Goal: Task Accomplishment & Management: Manage account settings

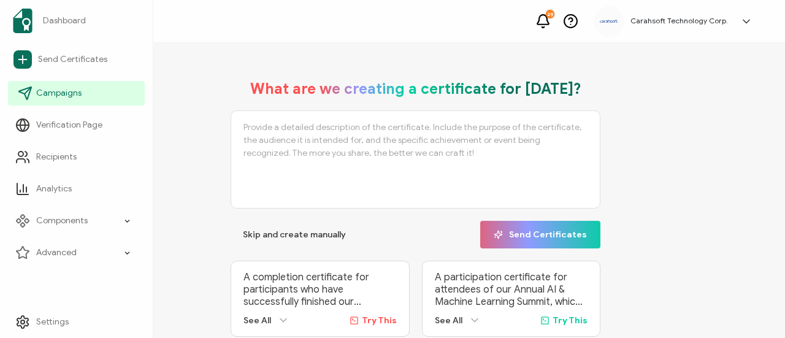
click at [33, 88] on link "Campaigns" at bounding box center [76, 93] width 137 height 25
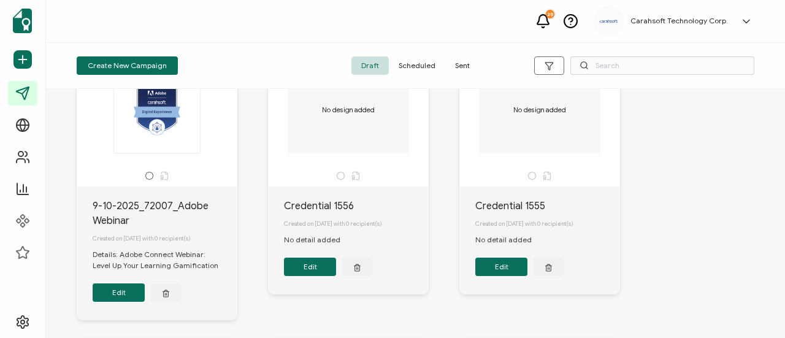
scroll to position [123, 0]
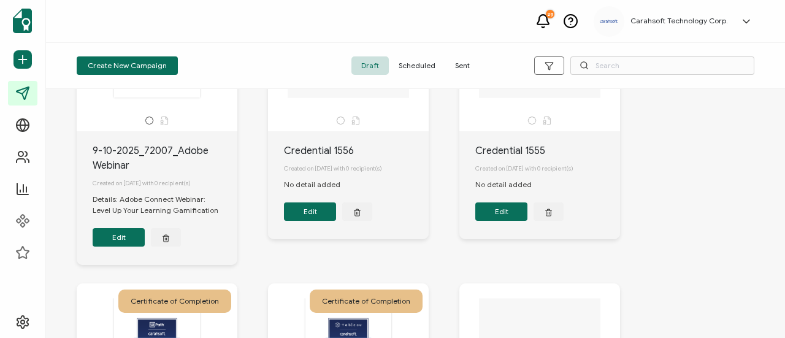
click at [109, 243] on button "Edit" at bounding box center [119, 237] width 52 height 18
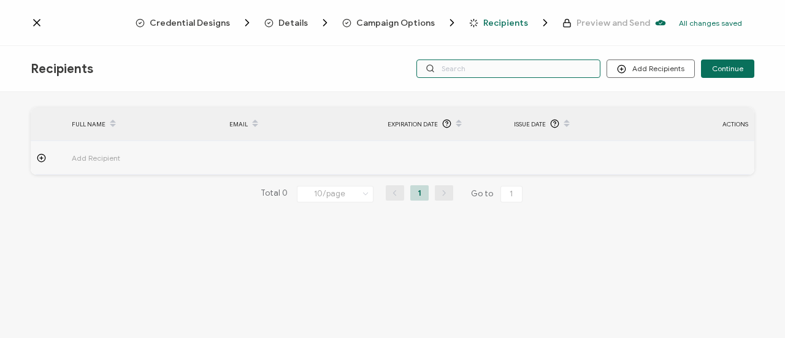
click at [494, 77] on input "text" at bounding box center [508, 68] width 184 height 18
type input "adobe"
click at [33, 25] on icon at bounding box center [37, 23] width 12 height 12
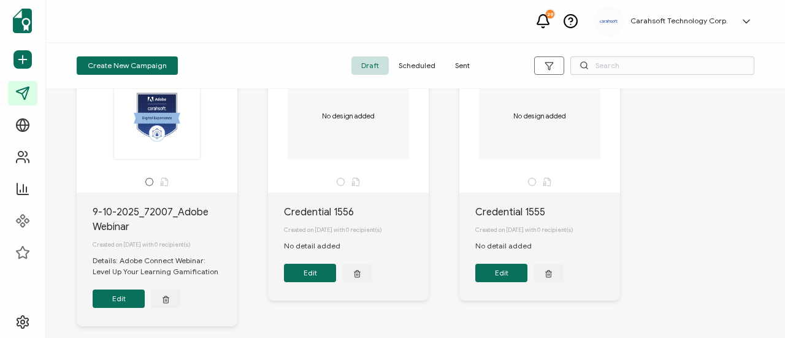
scroll to position [123, 0]
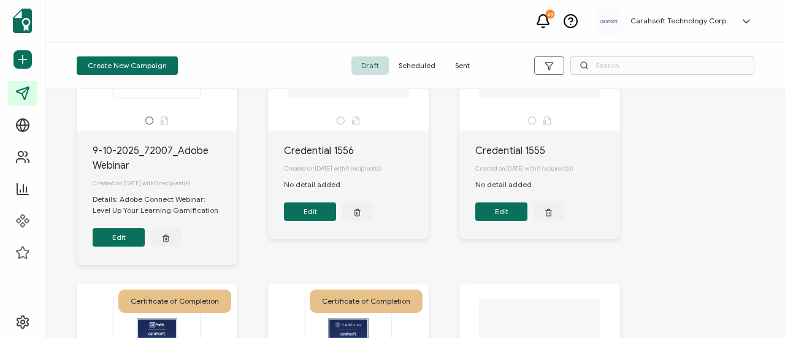
click at [129, 246] on button "Edit" at bounding box center [119, 237] width 52 height 18
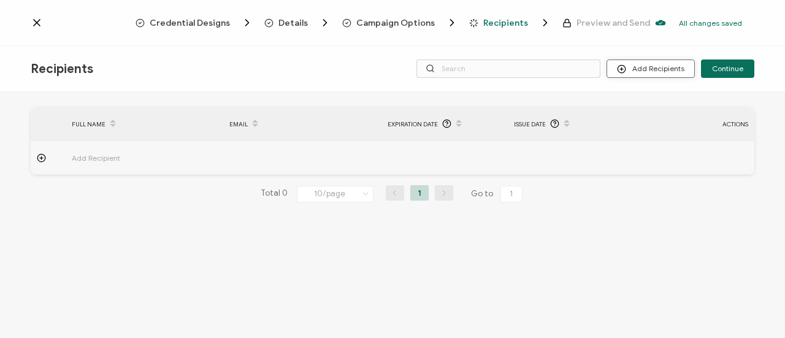
click at [626, 68] on icon at bounding box center [621, 68] width 9 height 9
click at [657, 124] on span "Import From Recipients" at bounding box center [676, 121] width 80 height 9
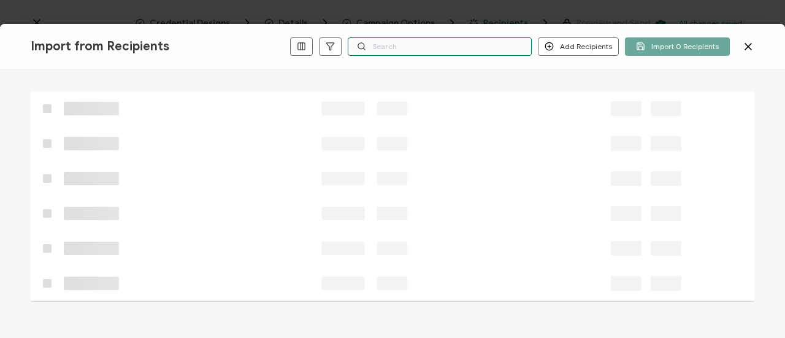
click at [397, 50] on input "text" at bounding box center [440, 46] width 184 height 18
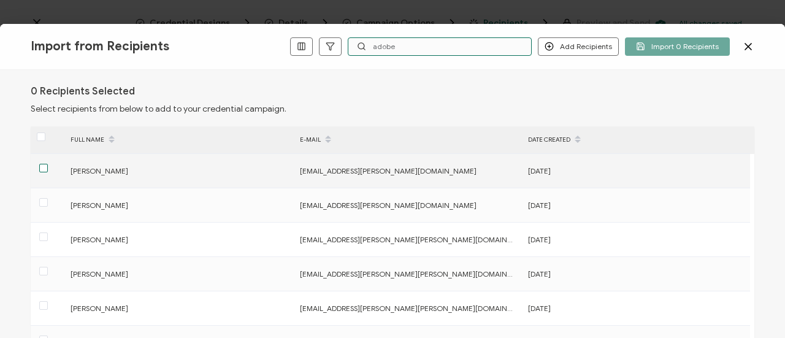
type input "adobe"
click at [45, 169] on span at bounding box center [43, 168] width 9 height 9
click at [48, 164] on input "checkbox" at bounding box center [48, 164] width 0 height 0
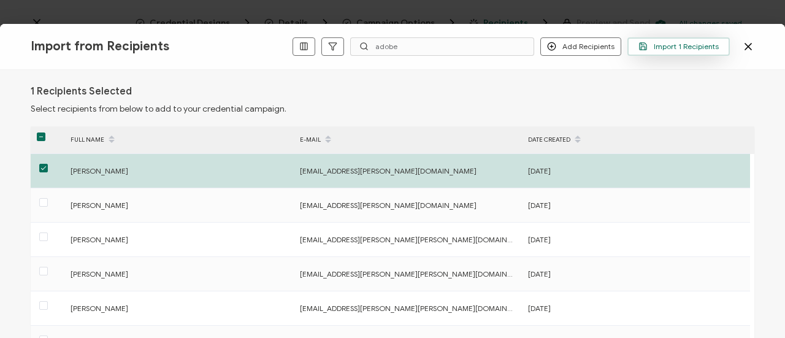
click at [673, 37] on button "Import 1 Recipients" at bounding box center [678, 46] width 102 height 18
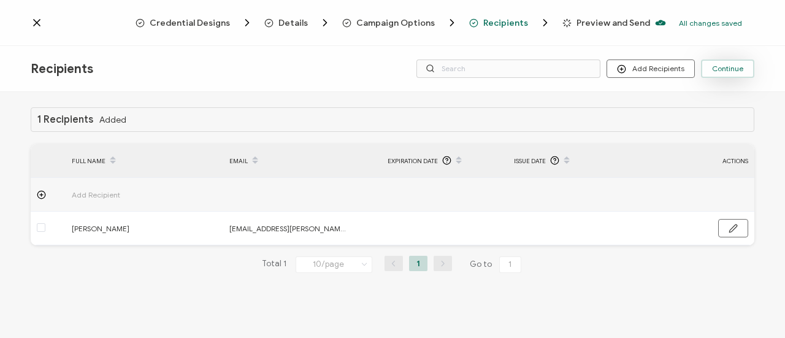
click at [743, 69] on span "Continue" at bounding box center [727, 68] width 31 height 7
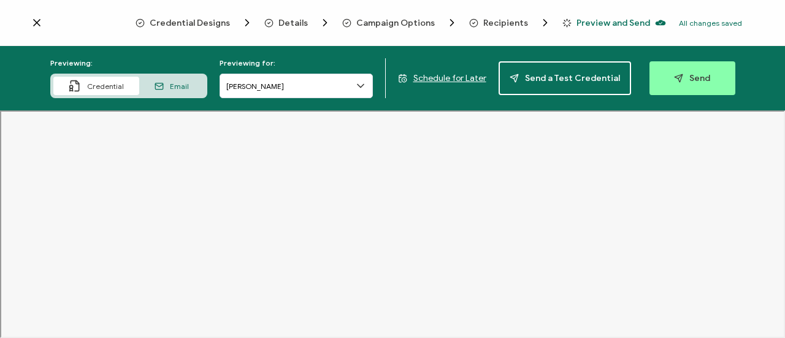
click at [497, 23] on span "Recipients" at bounding box center [505, 22] width 45 height 9
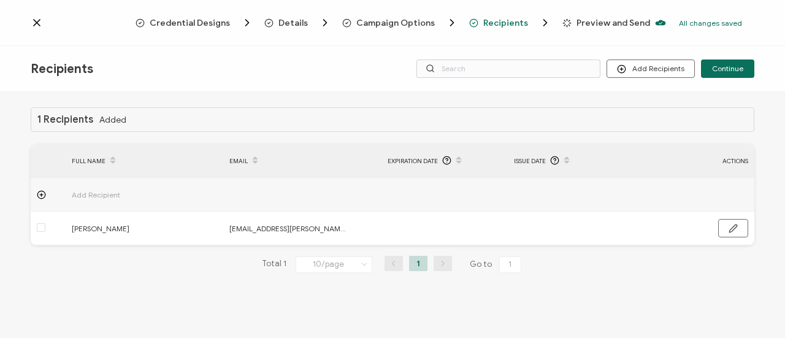
click at [386, 21] on span "Campaign Options" at bounding box center [395, 22] width 78 height 9
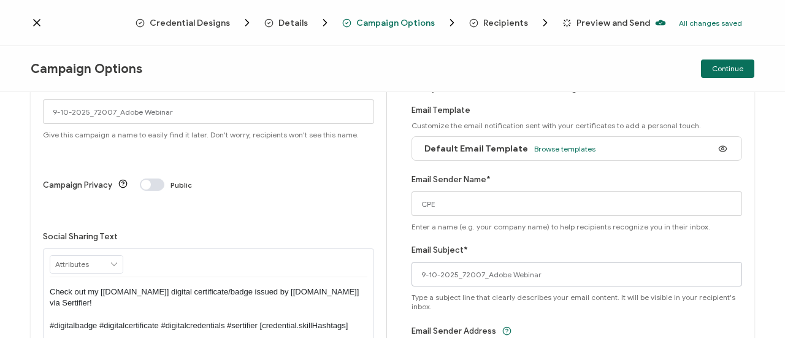
scroll to position [152, 0]
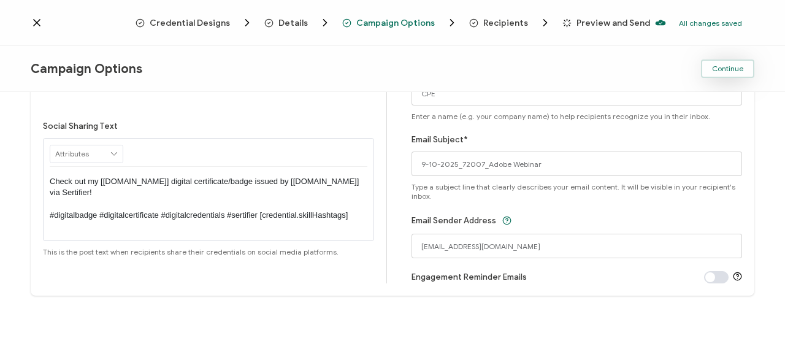
click at [735, 65] on span "Continue" at bounding box center [727, 68] width 31 height 7
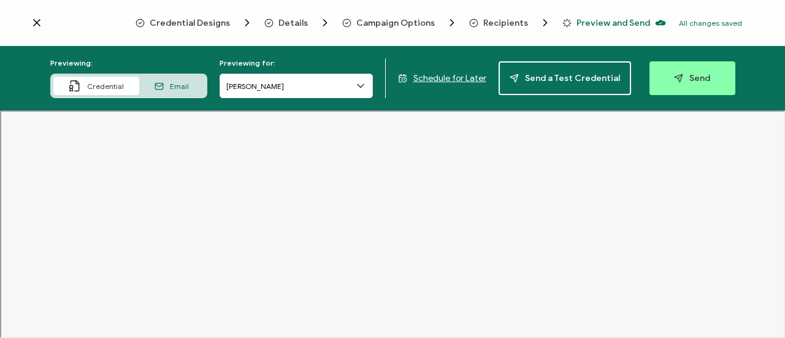
click at [506, 28] on div "Recipients" at bounding box center [493, 23] width 49 height 12
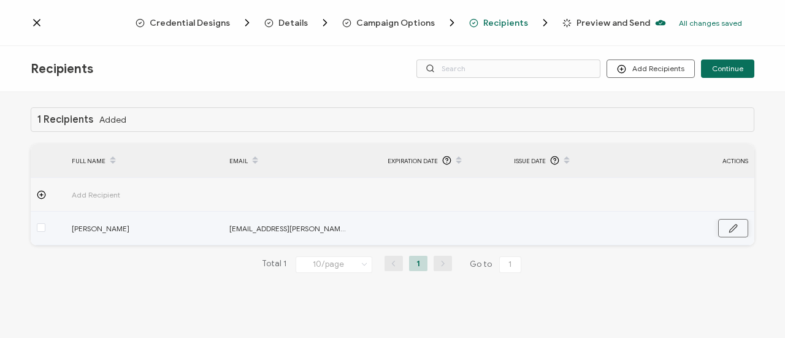
click at [729, 229] on icon "button" at bounding box center [733, 228] width 9 height 9
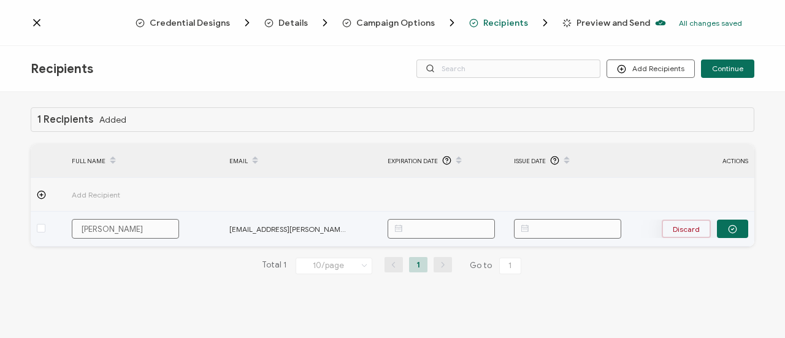
click at [677, 229] on button "Discard" at bounding box center [686, 229] width 49 height 18
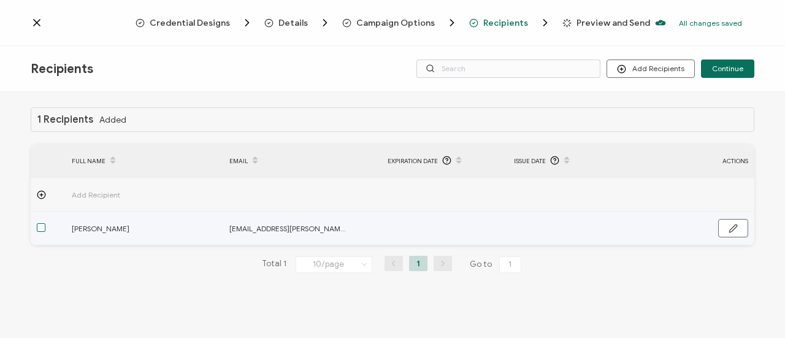
click at [39, 228] on span at bounding box center [41, 227] width 9 height 9
click at [45, 223] on input "checkbox" at bounding box center [45, 223] width 0 height 0
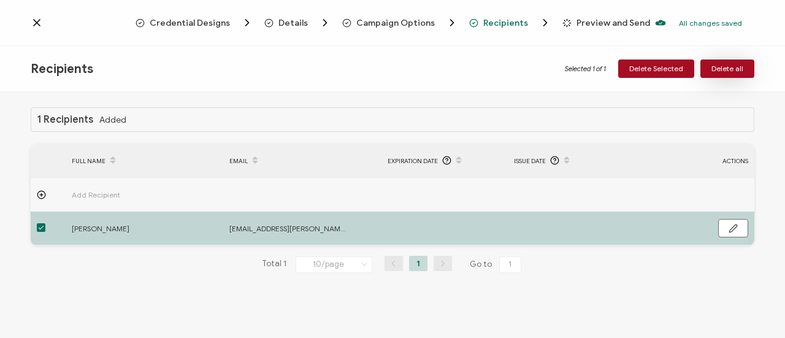
click at [732, 71] on span "Delete all" at bounding box center [727, 68] width 32 height 7
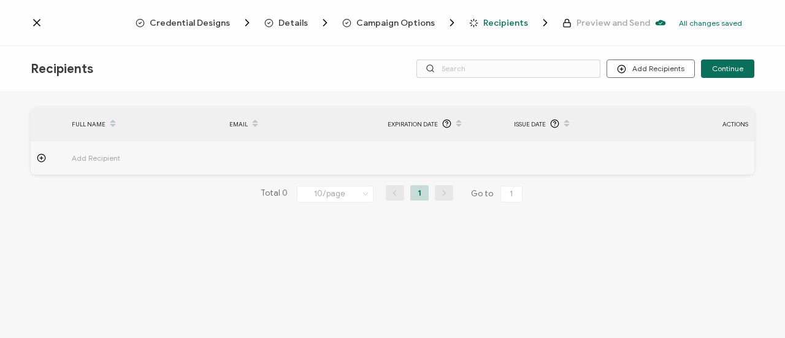
click at [405, 21] on span "Campaign Options" at bounding box center [395, 22] width 78 height 9
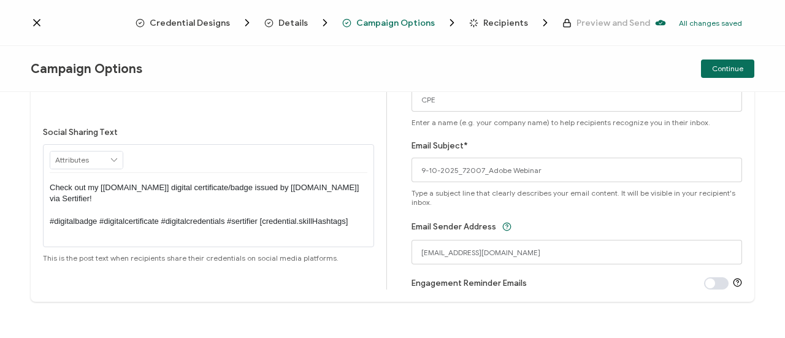
scroll to position [152, 0]
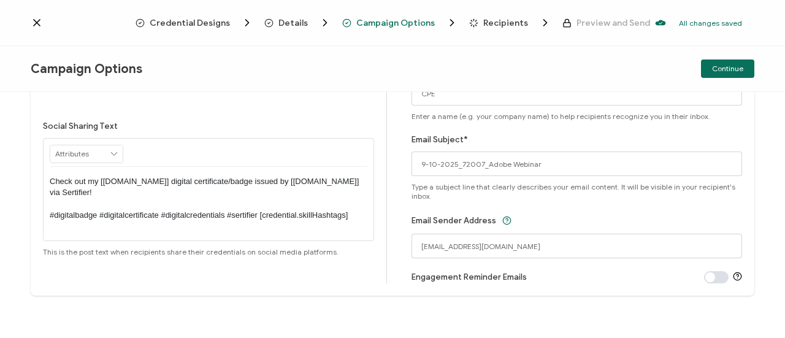
click at [280, 25] on div "Details" at bounding box center [284, 23] width 40 height 12
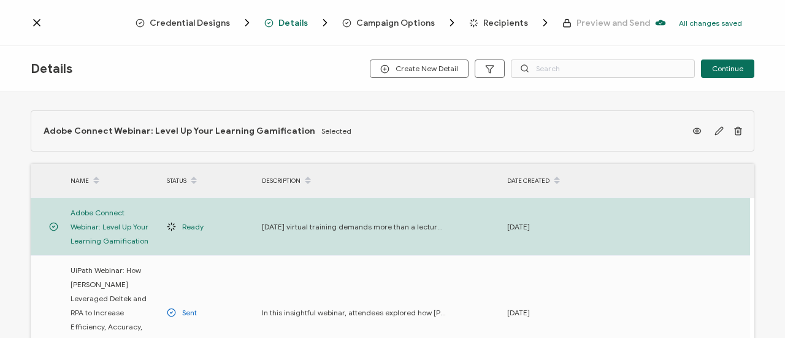
click at [472, 22] on icon "Breadcrumb" at bounding box center [473, 22] width 9 height 9
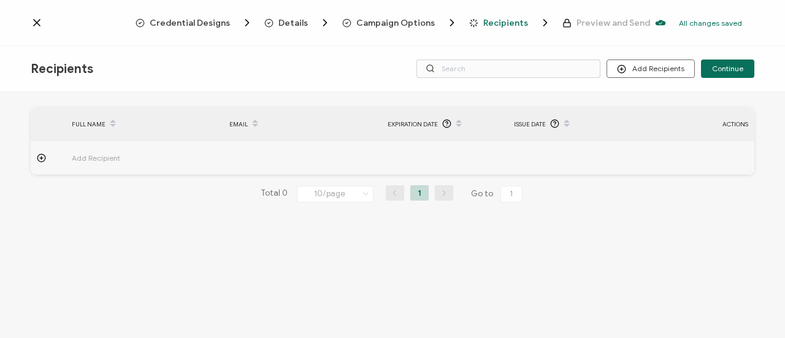
click at [34, 23] on icon at bounding box center [37, 23] width 12 height 12
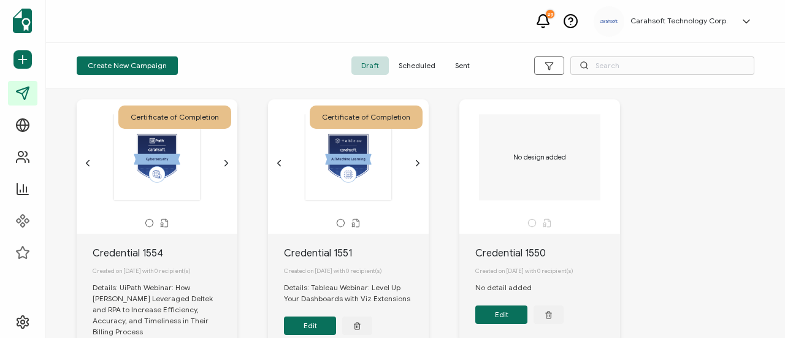
scroll to position [368, 0]
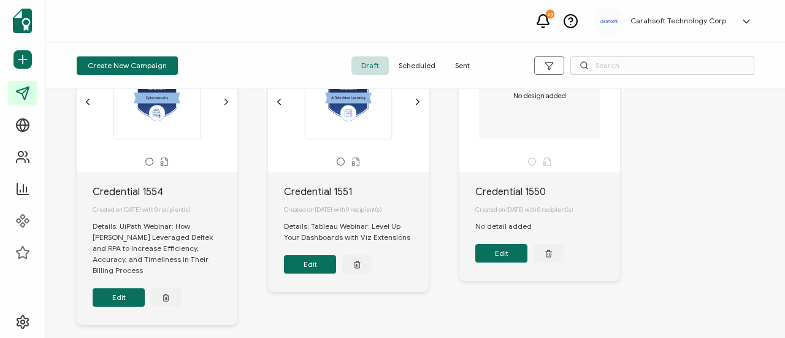
click at [130, 294] on button "Edit" at bounding box center [119, 297] width 52 height 18
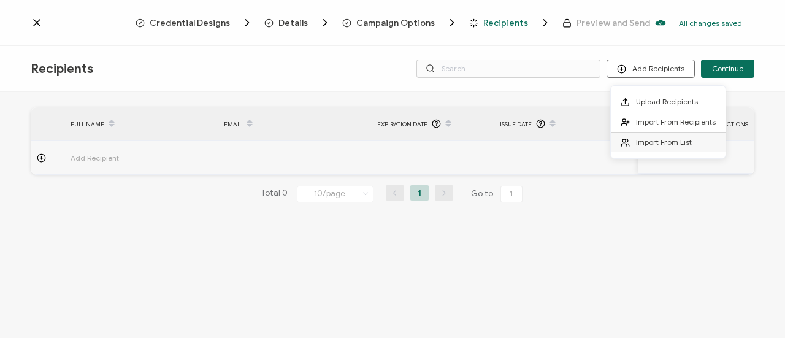
click at [668, 142] on span "Import From List" at bounding box center [664, 141] width 56 height 9
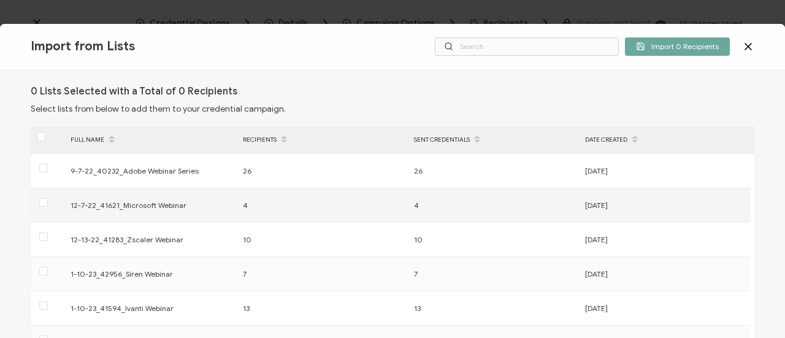
click at [50, 204] on div at bounding box center [48, 205] width 34 height 19
click at [48, 205] on div at bounding box center [48, 205] width 34 height 19
click at [42, 202] on span at bounding box center [43, 202] width 9 height 9
click at [48, 198] on input "checkbox" at bounding box center [48, 198] width 0 height 0
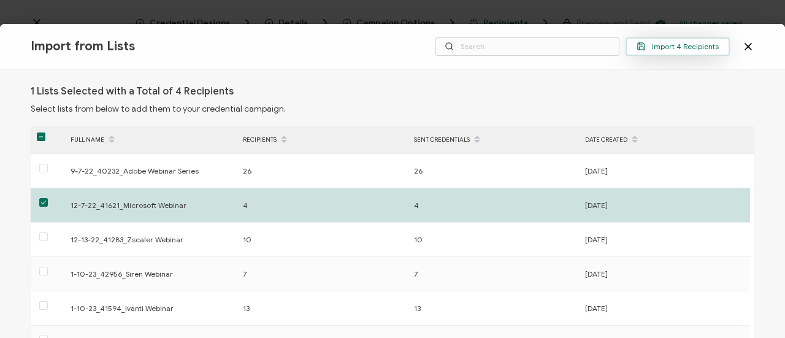
click at [670, 45] on span "Import 4 Recipients" at bounding box center [678, 46] width 82 height 9
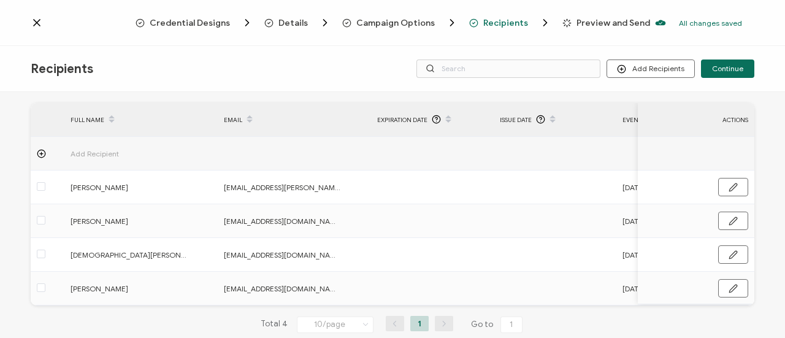
scroll to position [65, 0]
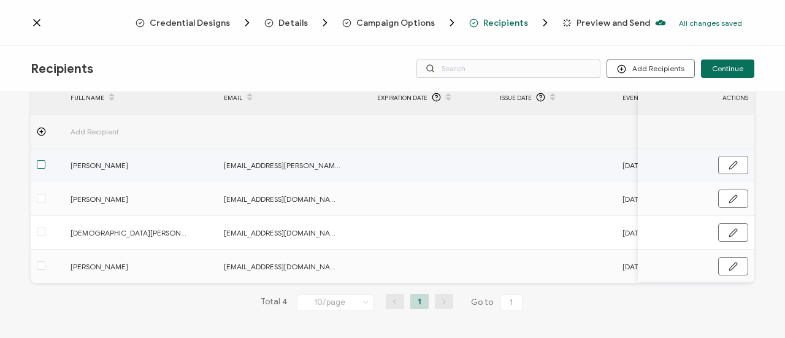
click at [39, 163] on span at bounding box center [41, 164] width 9 height 9
click at [45, 160] on input "checkbox" at bounding box center [45, 160] width 0 height 0
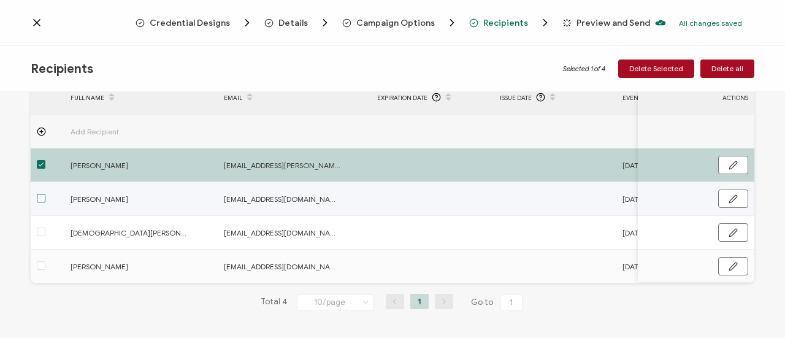
click at [42, 199] on span at bounding box center [41, 198] width 9 height 9
click at [45, 194] on input "checkbox" at bounding box center [45, 194] width 0 height 0
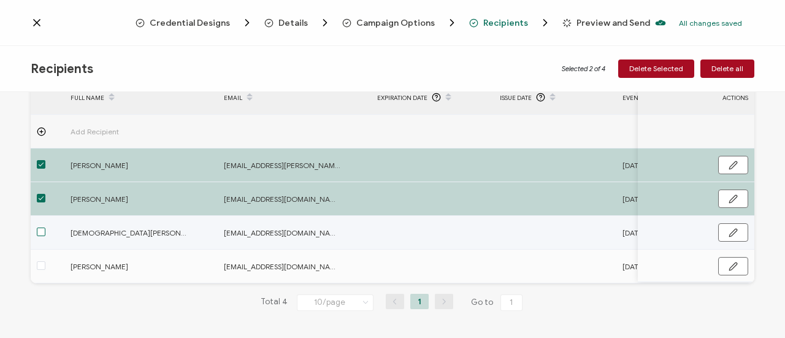
click at [41, 232] on span at bounding box center [41, 232] width 9 height 9
click at [45, 228] on input "checkbox" at bounding box center [45, 228] width 0 height 0
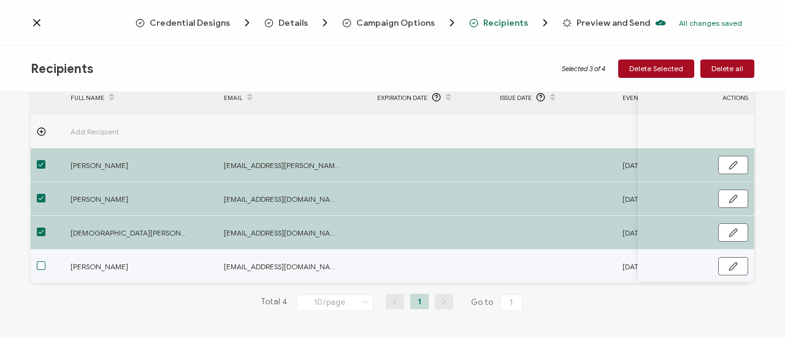
click at [44, 267] on span at bounding box center [41, 265] width 9 height 9
click at [45, 261] on input "checkbox" at bounding box center [45, 261] width 0 height 0
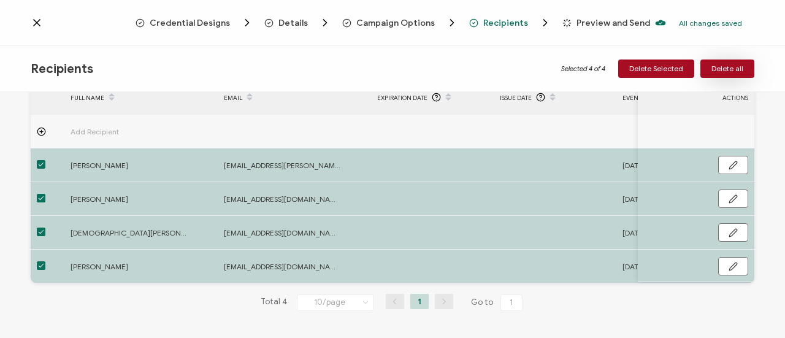
click at [749, 69] on button "Delete all" at bounding box center [727, 68] width 54 height 18
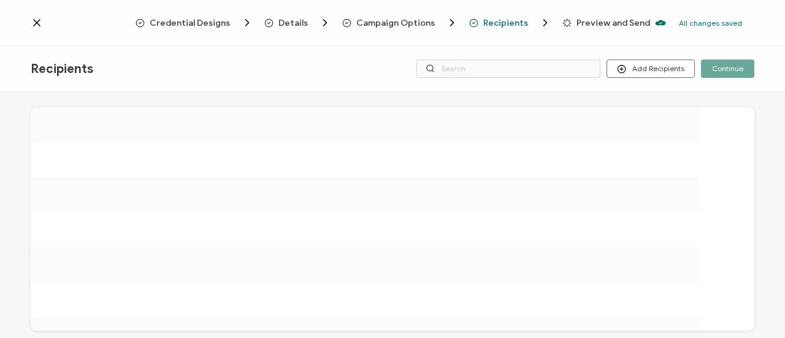
scroll to position [0, 0]
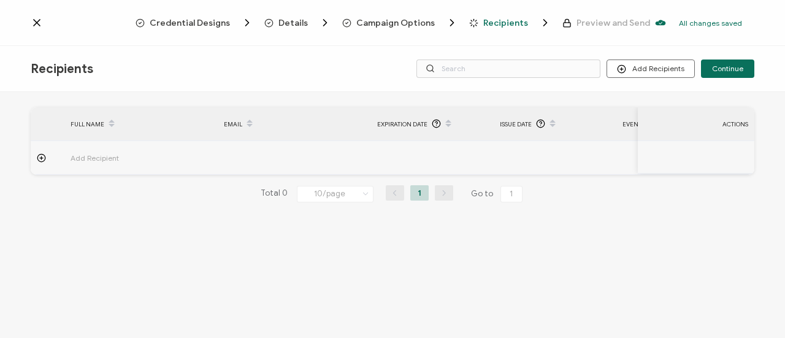
click at [34, 23] on icon at bounding box center [37, 23] width 12 height 12
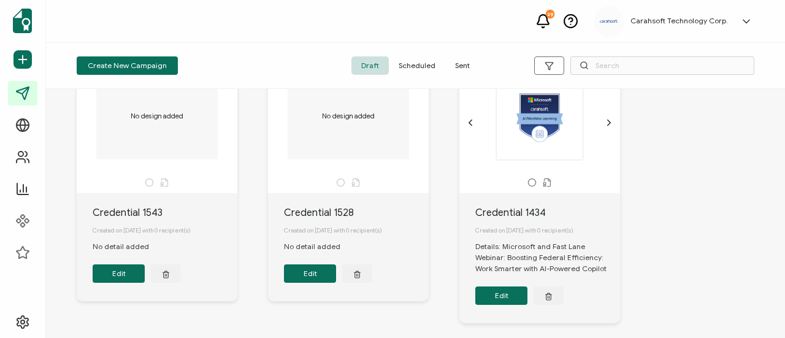
scroll to position [713, 0]
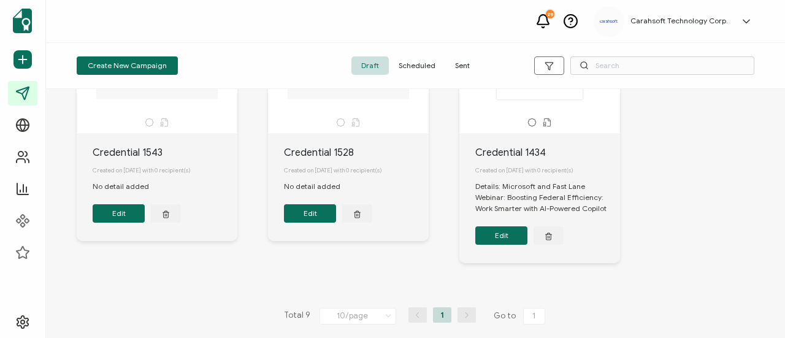
click at [307, 213] on button "Edit" at bounding box center [310, 213] width 52 height 18
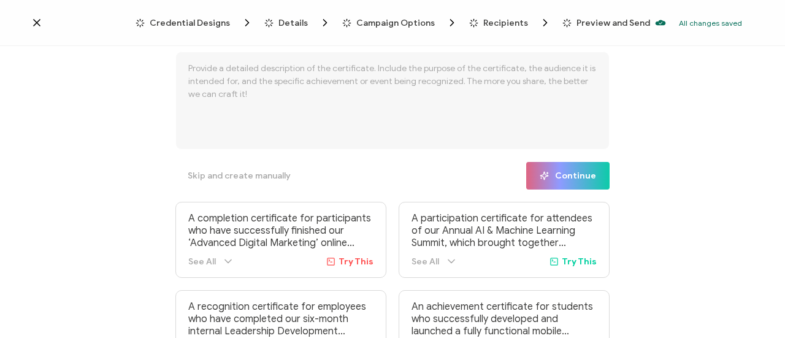
click at [227, 21] on span "Credential Designs" at bounding box center [190, 22] width 80 height 9
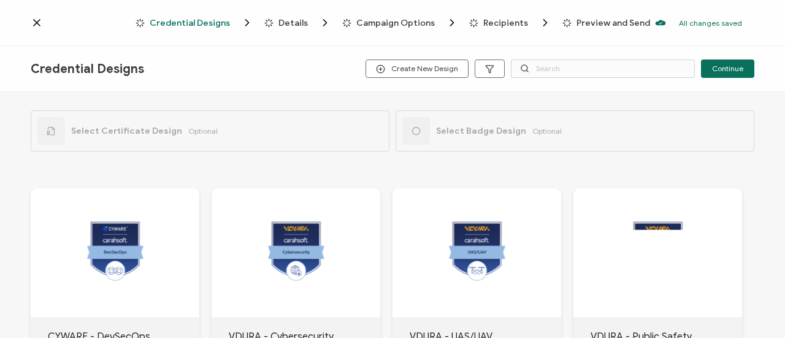
drag, startPoint x: 44, startPoint y: 34, endPoint x: 39, endPoint y: 26, distance: 8.5
click at [43, 33] on div "Credential Designs Details Campaign Options Recipients Preview and Send All cha…" at bounding box center [392, 23] width 785 height 46
click at [39, 25] on icon at bounding box center [37, 23] width 6 height 6
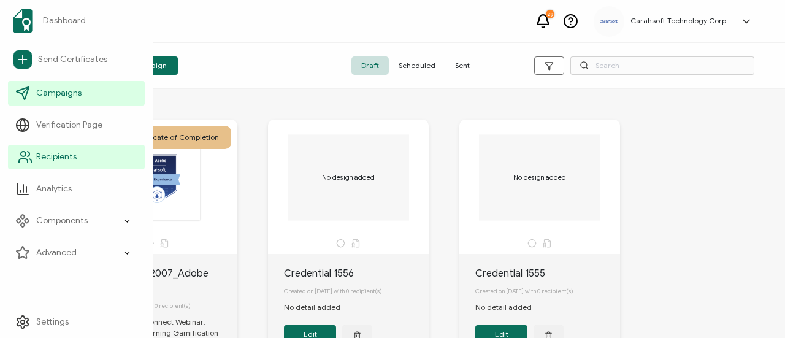
click at [85, 151] on link "Recipients" at bounding box center [76, 157] width 137 height 25
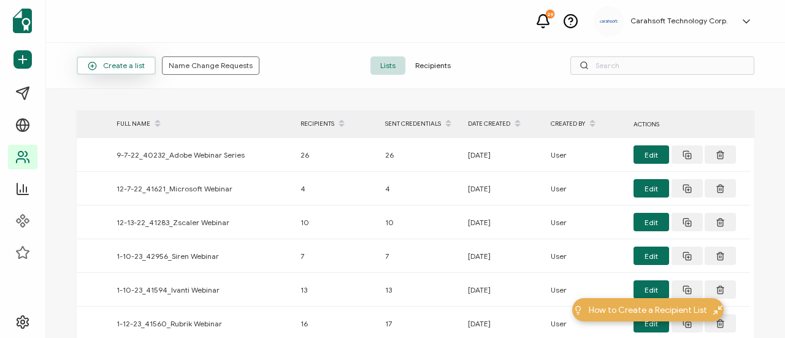
click at [142, 63] on span "Create a list" at bounding box center [116, 65] width 57 height 9
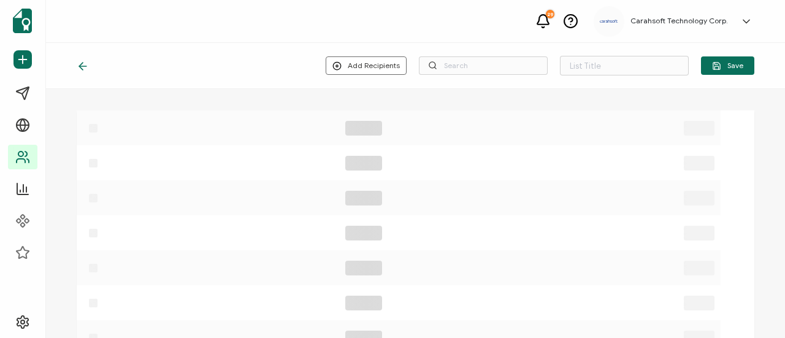
type input "List 1631"
